Goal: Task Accomplishment & Management: Use online tool/utility

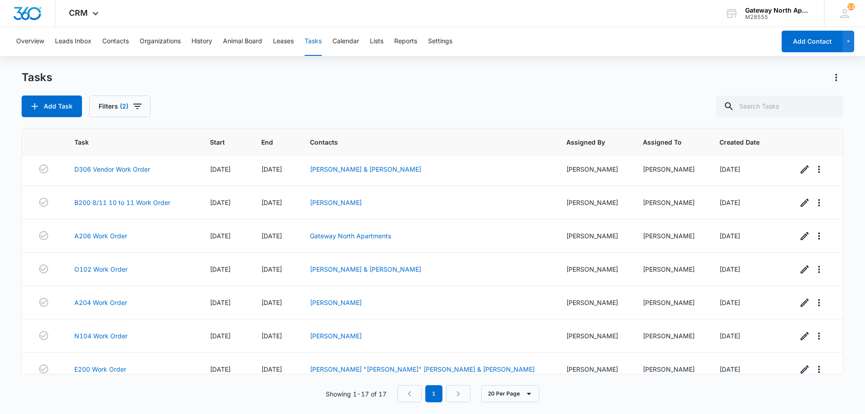
scroll to position [349, 0]
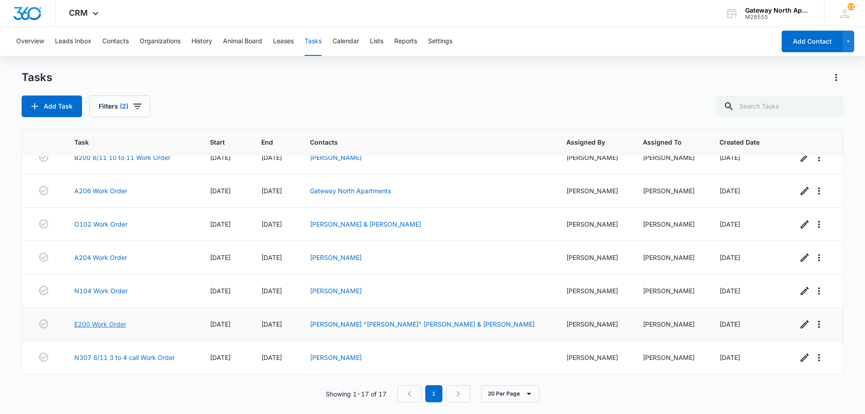
click at [121, 327] on link "E200 Work Order" at bounding box center [100, 323] width 52 height 9
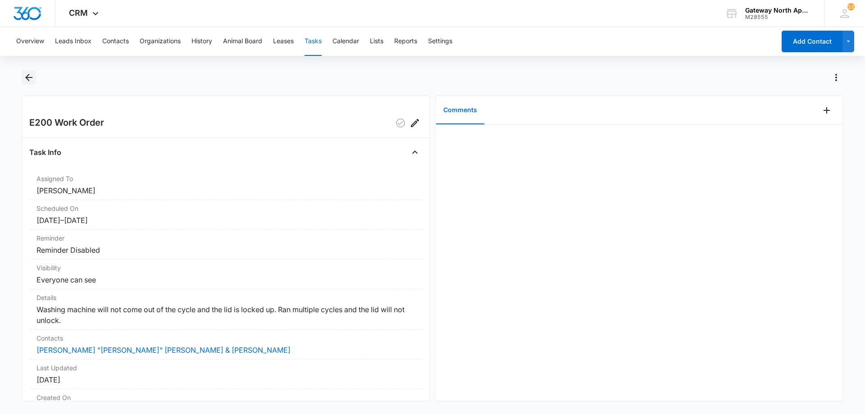
click at [29, 80] on icon "Back" at bounding box center [28, 77] width 7 height 7
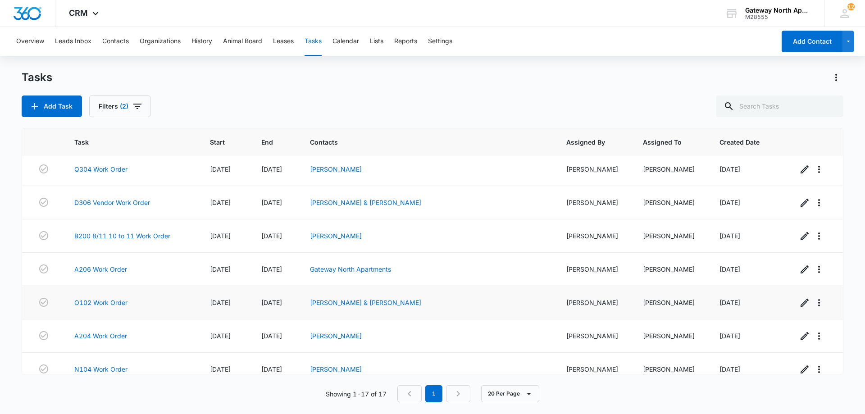
scroll to position [315, 0]
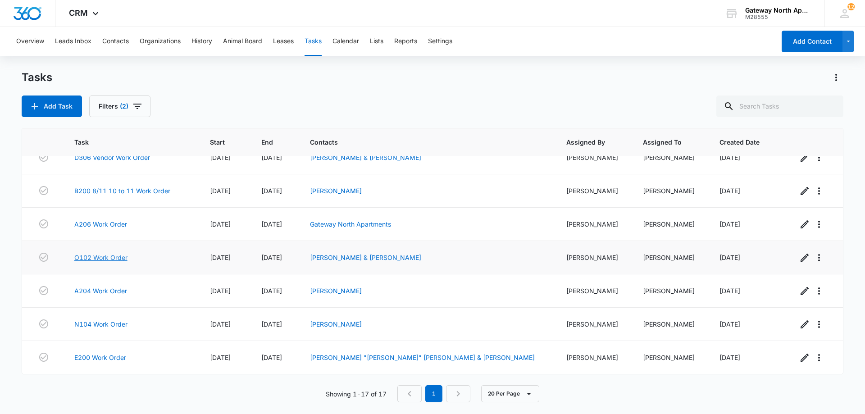
click at [114, 255] on link "O102 Work Order" at bounding box center [100, 257] width 53 height 9
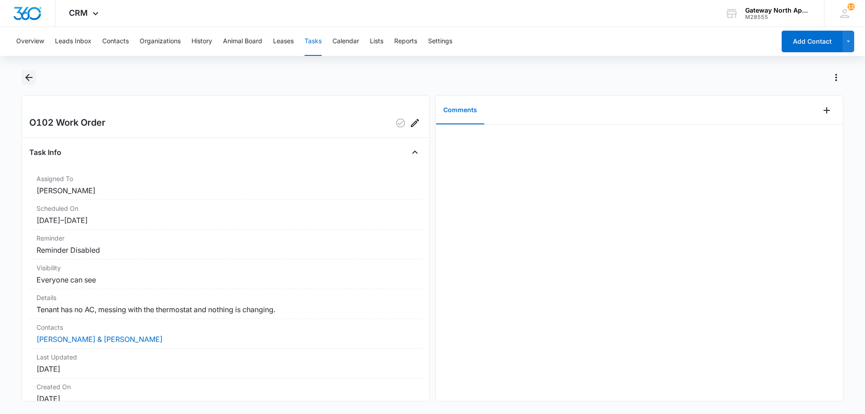
click at [25, 82] on icon "Back" at bounding box center [28, 77] width 11 height 11
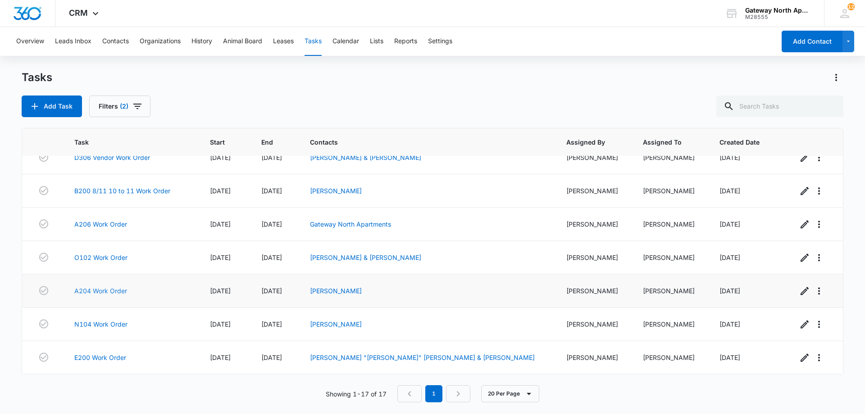
scroll to position [349, 0]
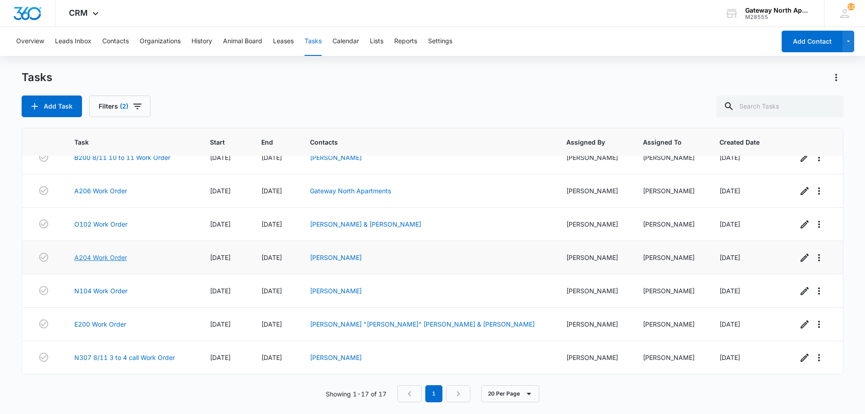
click at [110, 257] on link "A204 Work Order" at bounding box center [100, 257] width 53 height 9
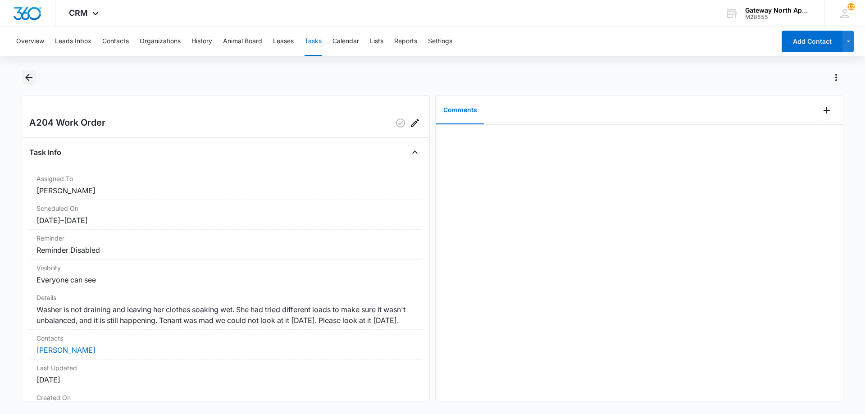
click at [33, 76] on icon "Back" at bounding box center [28, 77] width 11 height 11
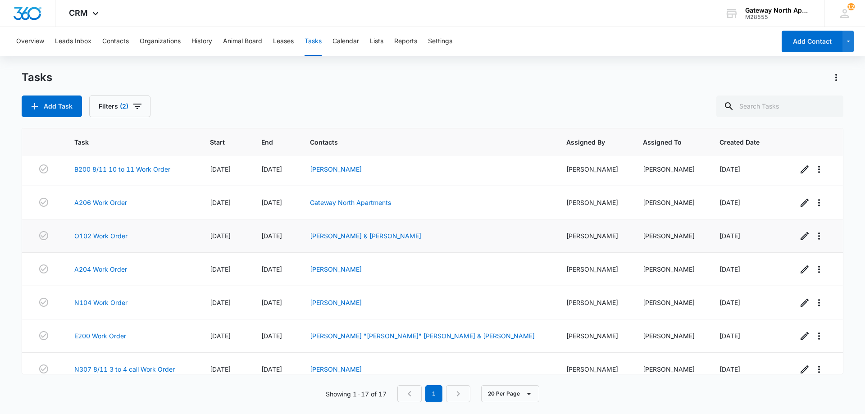
scroll to position [349, 0]
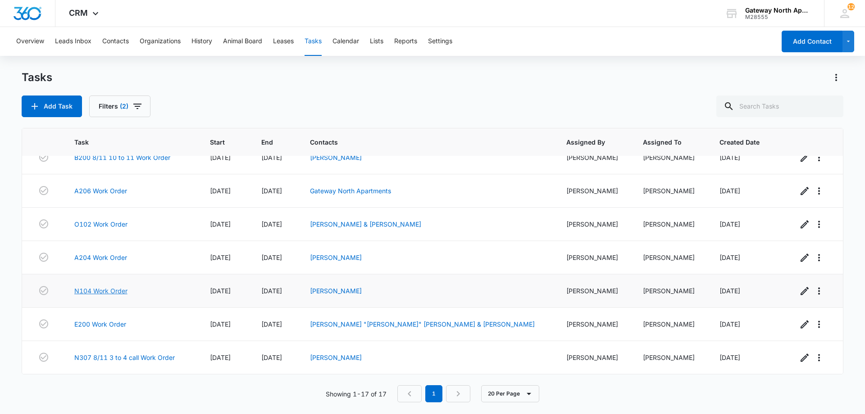
click at [119, 288] on link "N104 Work Order" at bounding box center [100, 290] width 53 height 9
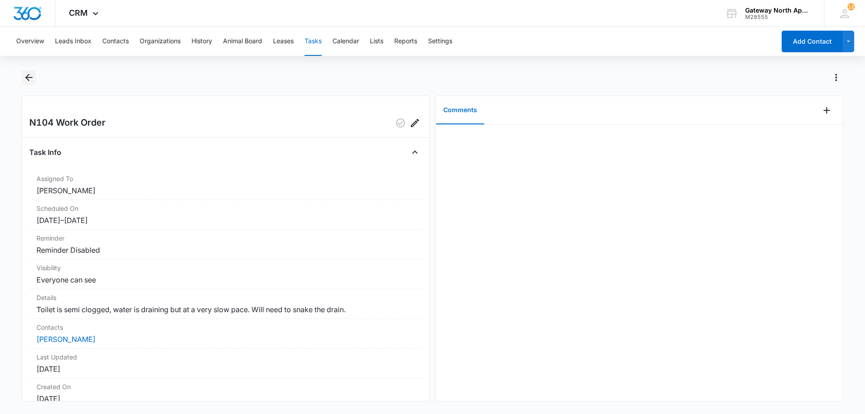
click at [29, 81] on icon "Back" at bounding box center [28, 77] width 7 height 7
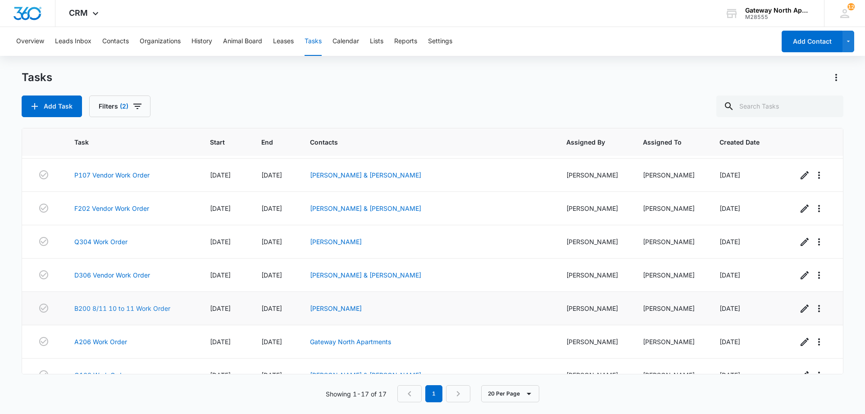
scroll to position [213, 0]
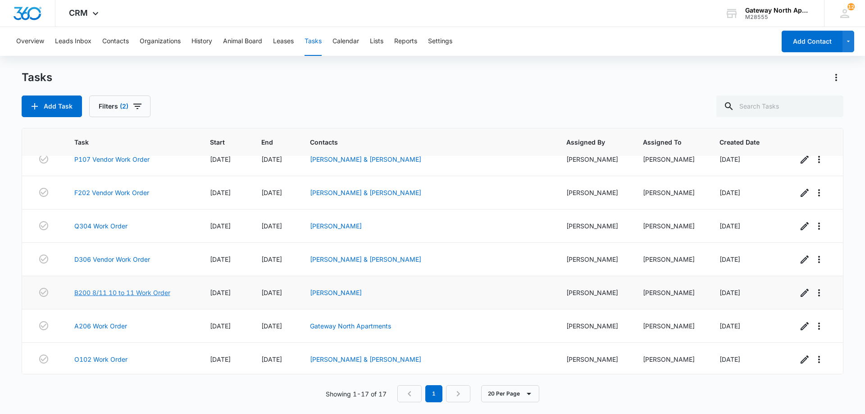
click at [159, 292] on link "B200 8/11 10 to 11 Work Order" at bounding box center [122, 292] width 96 height 9
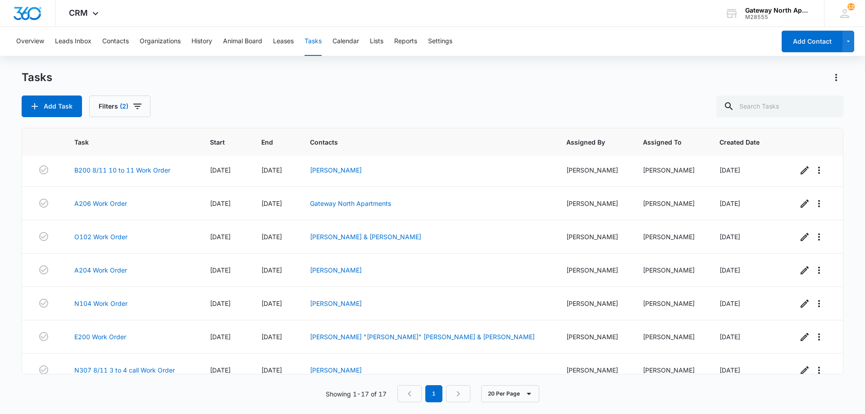
scroll to position [349, 0]
